Goal: Information Seeking & Learning: Find contact information

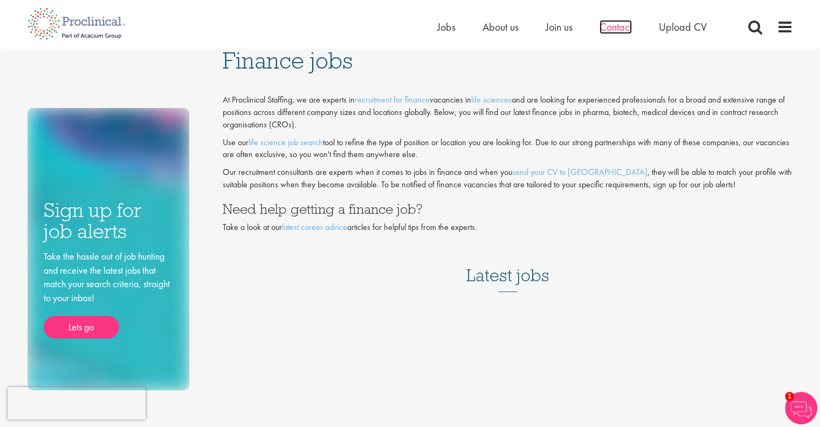
click at [621, 23] on span "Contact" at bounding box center [616, 27] width 32 height 14
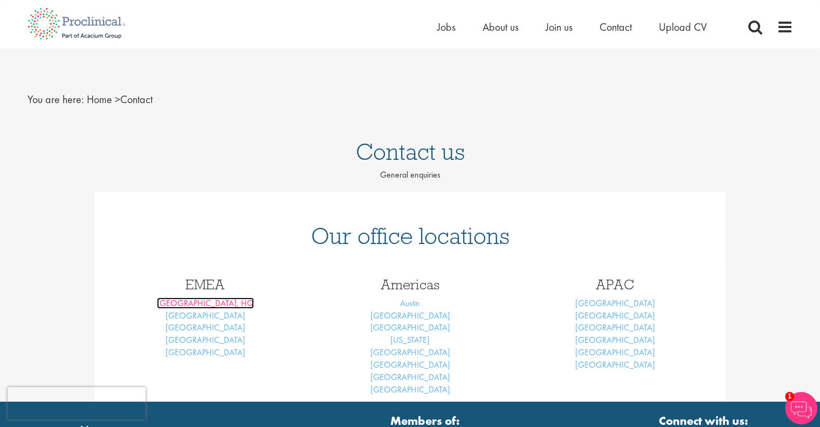
click at [201, 300] on link "London, HQ" at bounding box center [205, 302] width 97 height 11
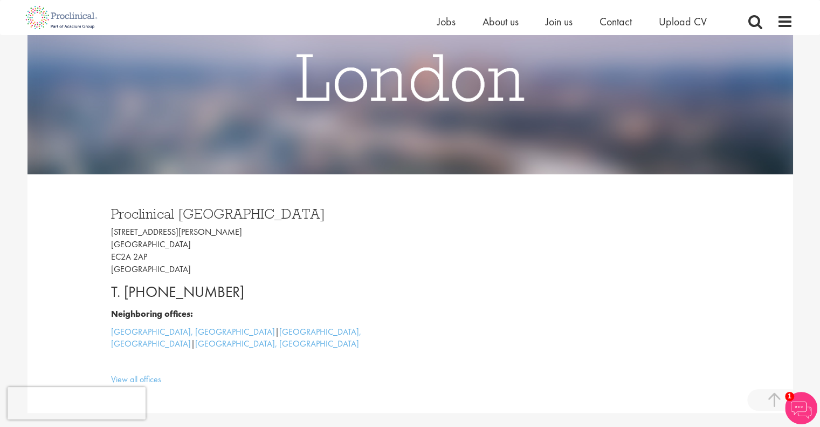
scroll to position [270, 0]
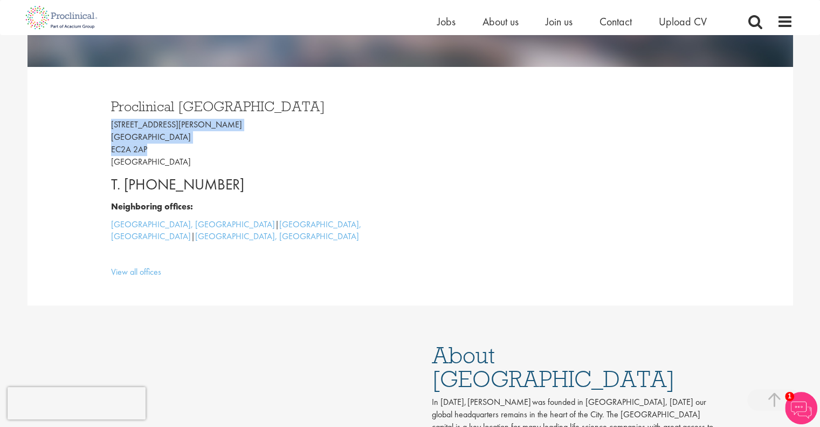
drag, startPoint x: 148, startPoint y: 150, endPoint x: 109, endPoint y: 131, distance: 43.4
click at [109, 131] on div "Proclinical London 9 Appold Street London EC2A 2AP United Kingdom T. +44 207 43…" at bounding box center [256, 185] width 307 height 195
copy p "9 Appold Street London EC2A 2AP"
drag, startPoint x: 244, startPoint y: 180, endPoint x: 126, endPoint y: 183, distance: 118.1
click at [126, 183] on p "T. +44 207 437 6824" at bounding box center [256, 185] width 291 height 22
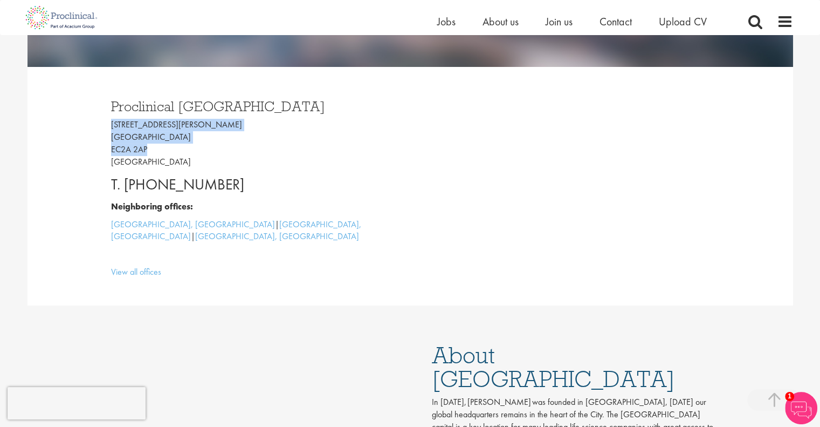
copy p "+44 207 437 6824"
click at [339, 266] on p "View all offices" at bounding box center [256, 272] width 291 height 12
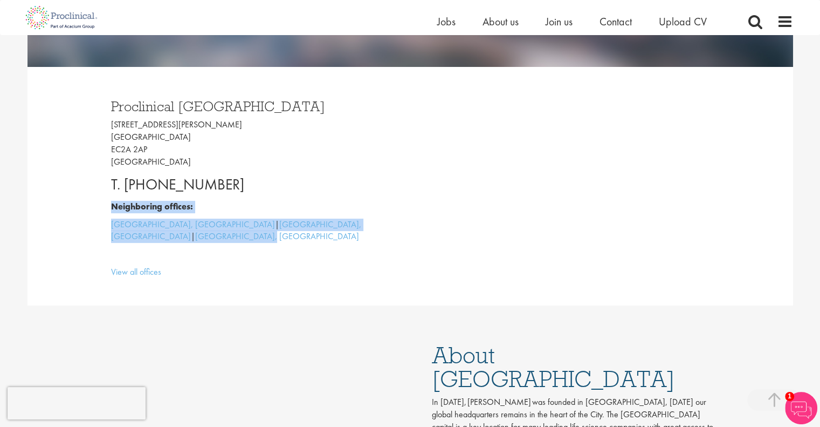
drag, startPoint x: 293, startPoint y: 217, endPoint x: 106, endPoint y: 211, distance: 187.2
click at [106, 211] on div "Proclinical London 9 Appold Street London EC2A 2AP United Kingdom T. +44 207 43…" at bounding box center [256, 185] width 307 height 195
copy div "Neighboring offices: Cambridge, UK | Basel, Switzerland | Frankfurt, Germany"
